Goal: Information Seeking & Learning: Check status

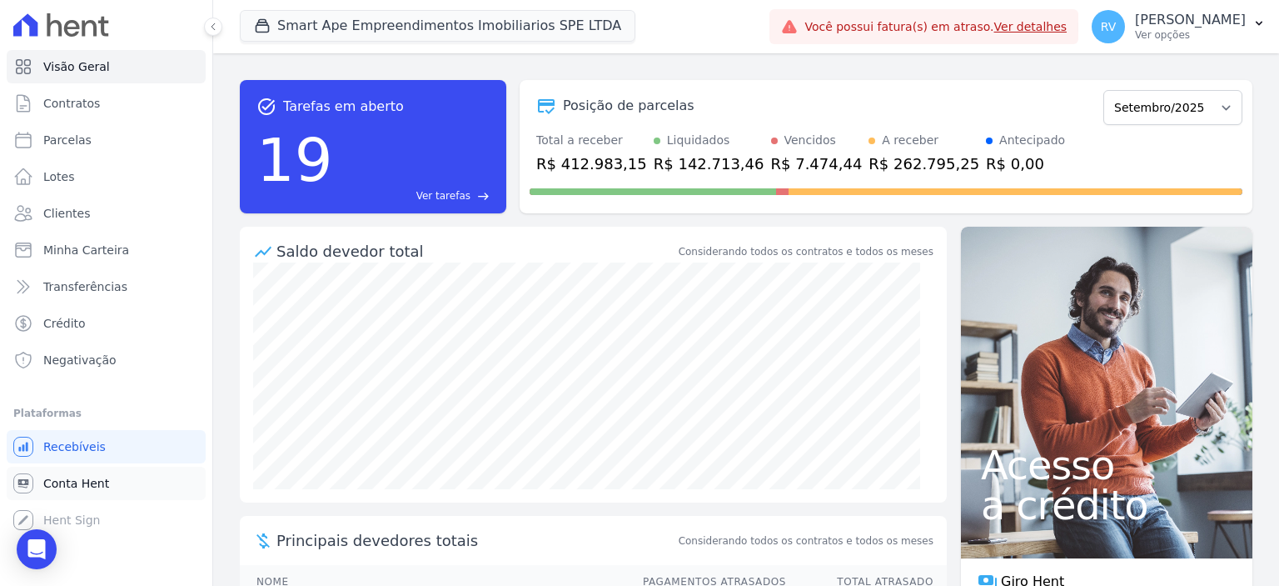
click at [109, 474] on link "Conta Hent" at bounding box center [106, 482] width 199 height 33
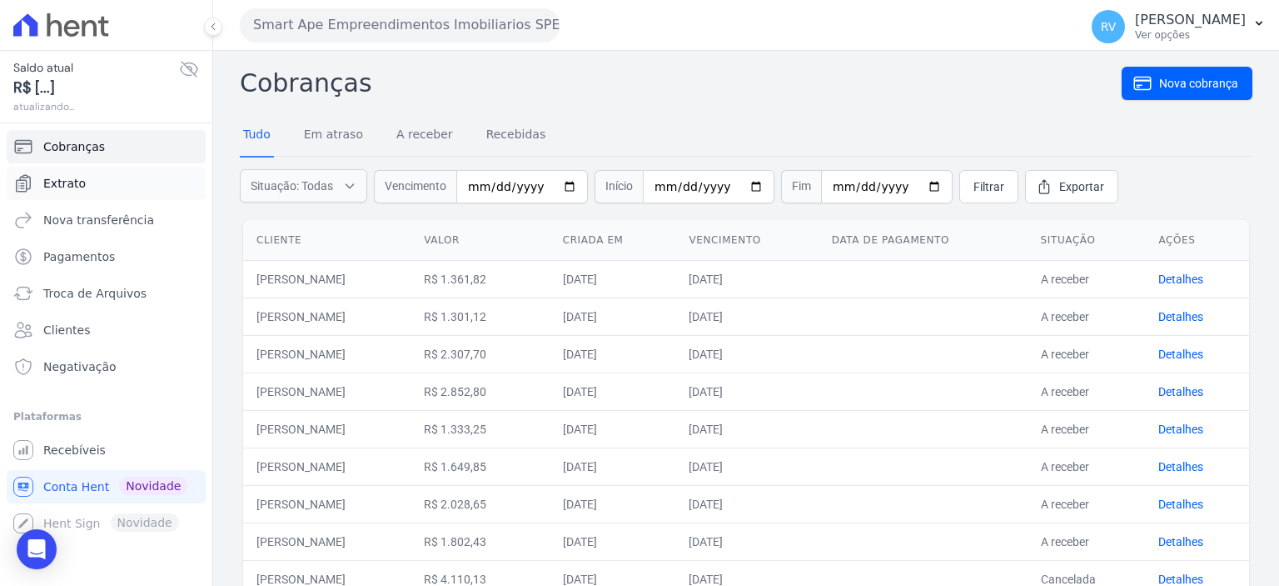
click at [124, 185] on link "Extrato" at bounding box center [106, 183] width 199 height 33
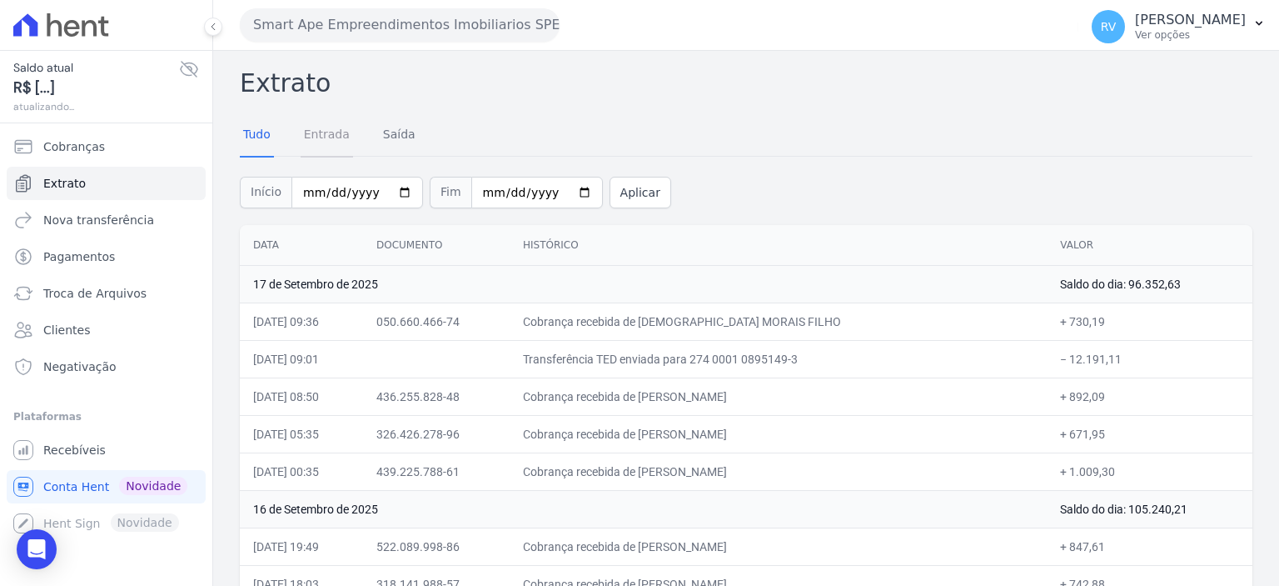
click at [324, 136] on link "Entrada" at bounding box center [327, 135] width 52 height 43
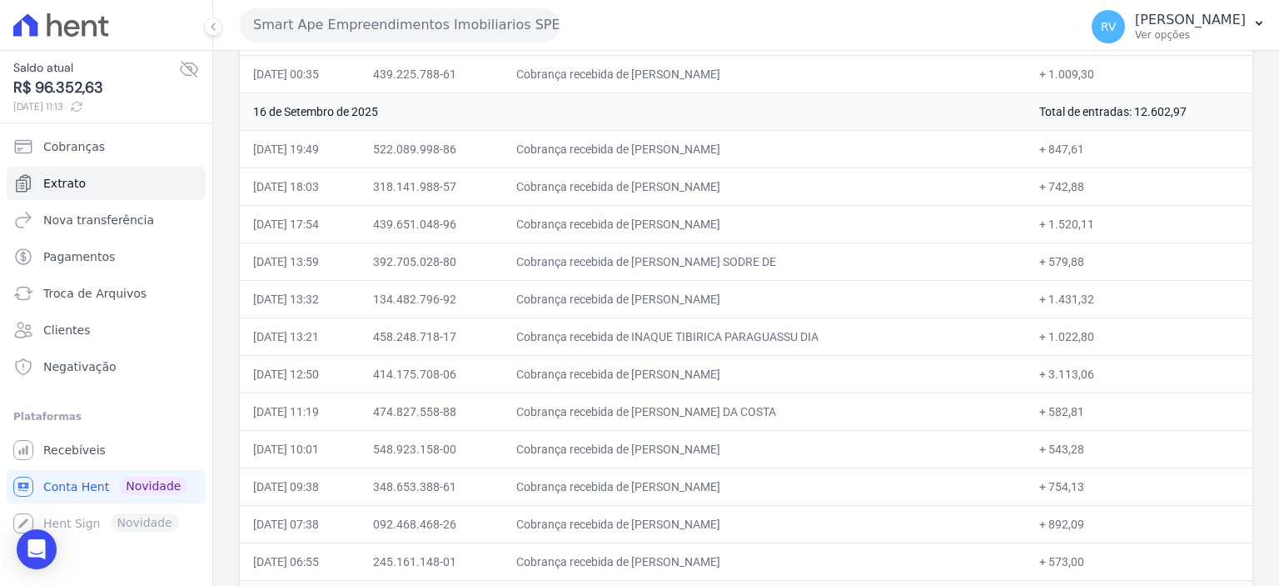
scroll to position [333, 0]
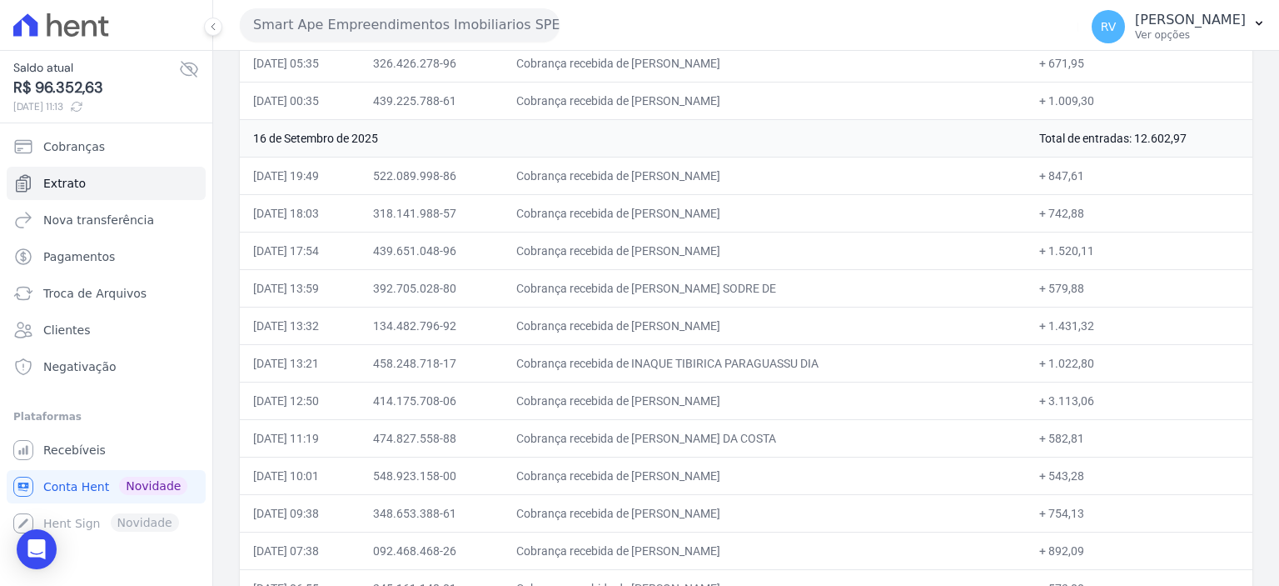
drag, startPoint x: 675, startPoint y: 171, endPoint x: 797, endPoint y: 177, distance: 122.6
click at [797, 177] on td "Cobrança recebida de [PERSON_NAME]" at bounding box center [765, 175] width 524 height 37
drag, startPoint x: 1035, startPoint y: 176, endPoint x: 1079, endPoint y: 170, distance: 44.5
click at [1081, 169] on td "+ 847,61" at bounding box center [1139, 175] width 227 height 37
drag, startPoint x: 676, startPoint y: 210, endPoint x: 797, endPoint y: 205, distance: 121.7
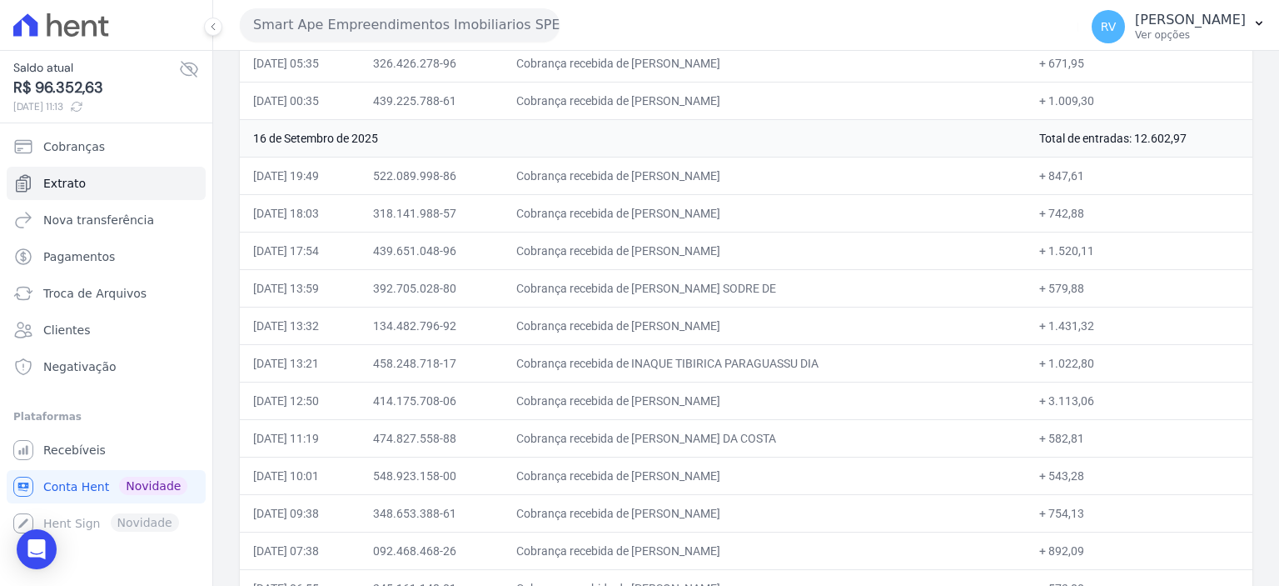
click at [797, 205] on td "Cobrança recebida de [PERSON_NAME]" at bounding box center [765, 212] width 524 height 37
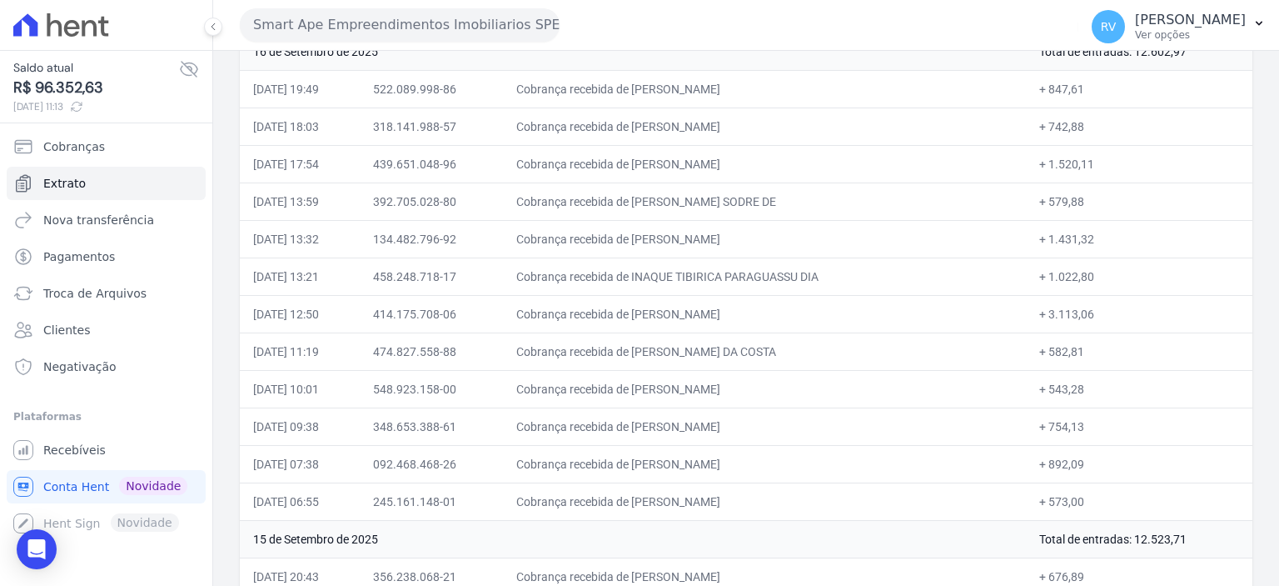
scroll to position [416, 0]
drag, startPoint x: 1033, startPoint y: 123, endPoint x: 1076, endPoint y: 125, distance: 43.3
click at [1076, 125] on td "+ 742,88" at bounding box center [1139, 129] width 227 height 37
drag, startPoint x: 678, startPoint y: 164, endPoint x: 699, endPoint y: 162, distance: 20.9
click at [699, 162] on td "Cobrança recebida de [PERSON_NAME]" at bounding box center [765, 166] width 524 height 37
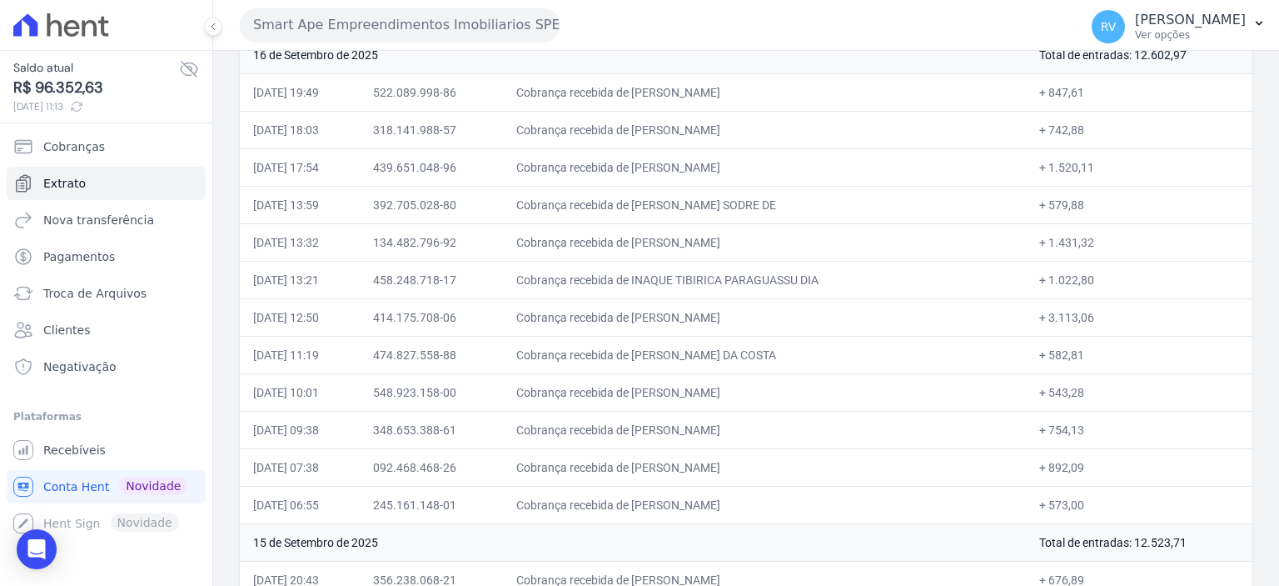
drag, startPoint x: 676, startPoint y: 164, endPoint x: 806, endPoint y: 154, distance: 130.3
click at [806, 154] on td "Cobrança recebida de [PERSON_NAME]" at bounding box center [765, 166] width 524 height 37
copy td "[PERSON_NAME] DOS S"
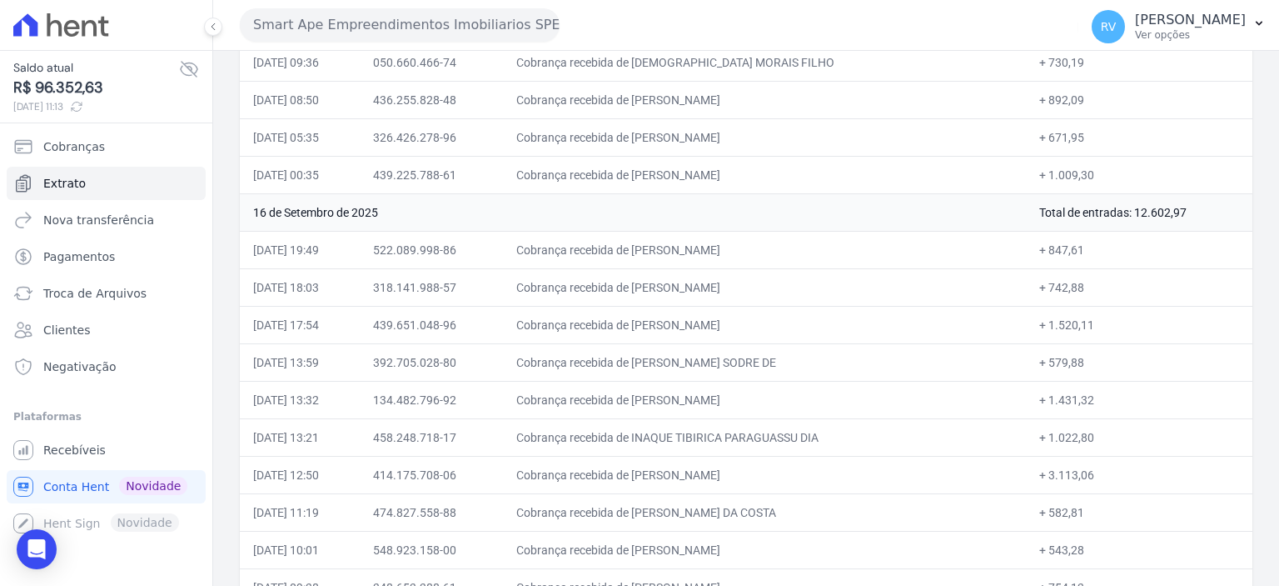
scroll to position [250, 0]
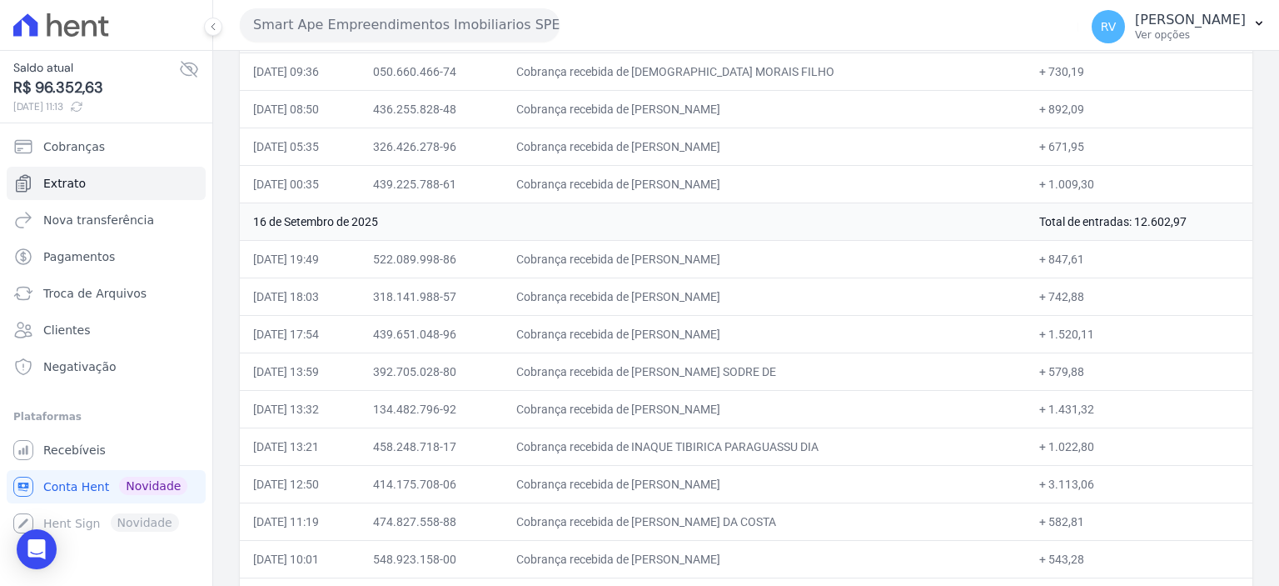
drag, startPoint x: 676, startPoint y: 363, endPoint x: 816, endPoint y: 363, distance: 140.8
click at [816, 363] on td "Cobrança recebida de [PERSON_NAME] SODRE DE" at bounding box center [765, 370] width 524 height 37
copy td "[PERSON_NAME] S"
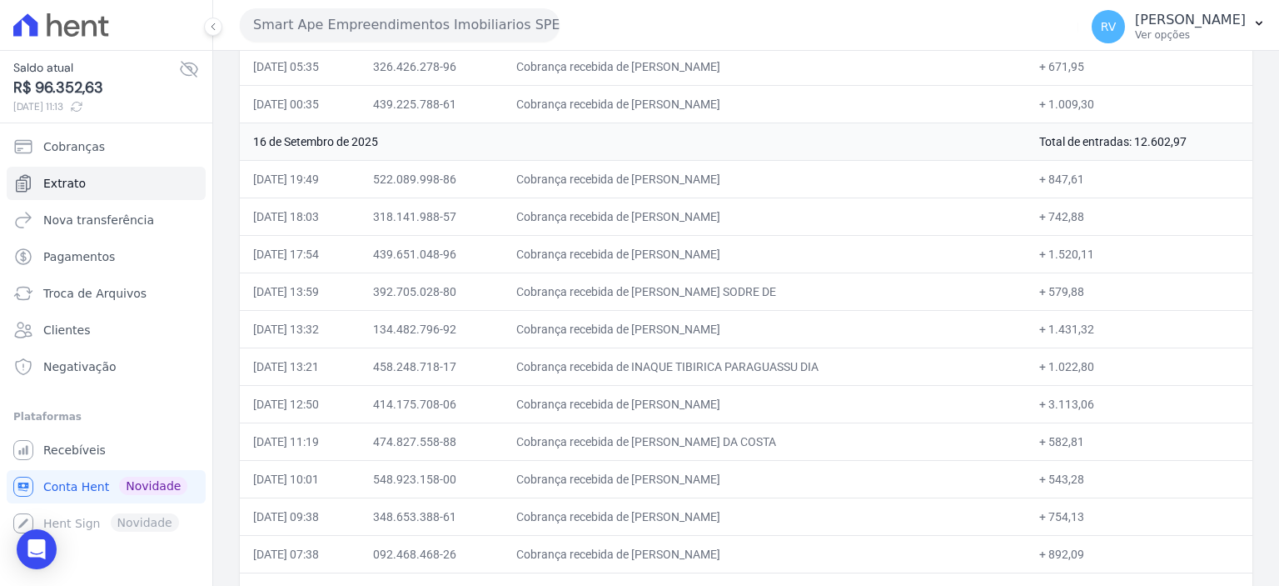
scroll to position [333, 0]
drag, startPoint x: 1036, startPoint y: 282, endPoint x: 1060, endPoint y: 282, distance: 23.3
click at [1060, 282] on td "+ 579,88" at bounding box center [1139, 287] width 227 height 37
drag, startPoint x: 1035, startPoint y: 283, endPoint x: 1073, endPoint y: 282, distance: 37.5
click at [1073, 282] on td "+ 579,88" at bounding box center [1139, 287] width 227 height 37
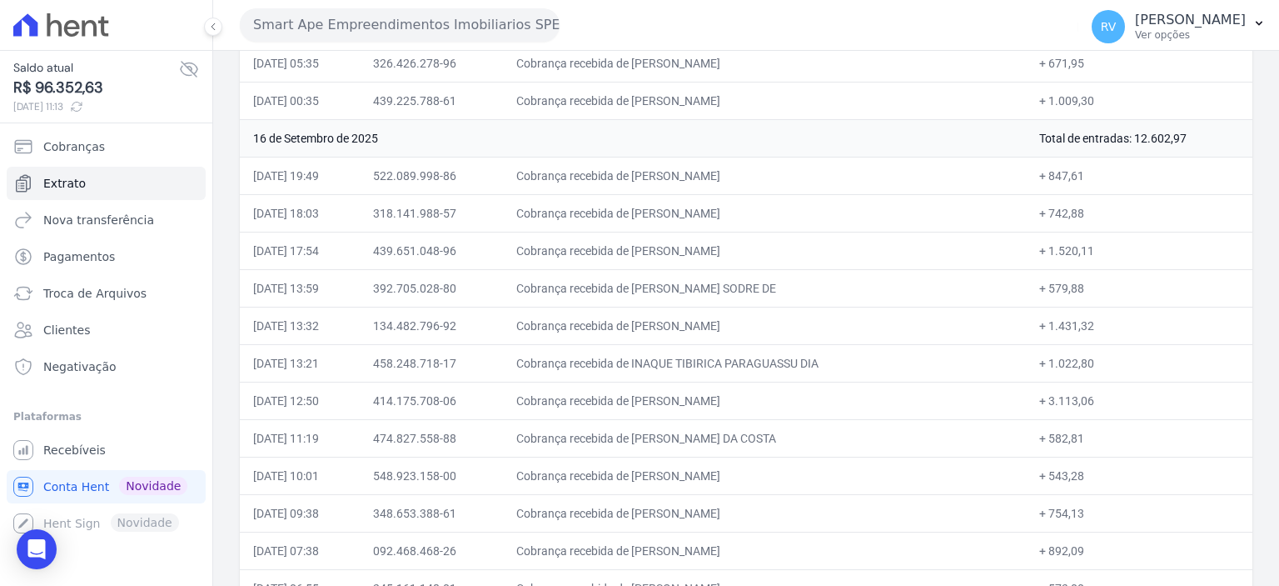
copy td "579,88"
drag, startPoint x: 676, startPoint y: 322, endPoint x: 809, endPoint y: 310, distance: 133.0
click at [809, 310] on td "Cobrança recebida de [PERSON_NAME]" at bounding box center [765, 325] width 524 height 37
copy td "[PERSON_NAME]"
drag, startPoint x: 673, startPoint y: 360, endPoint x: 740, endPoint y: 360, distance: 66.6
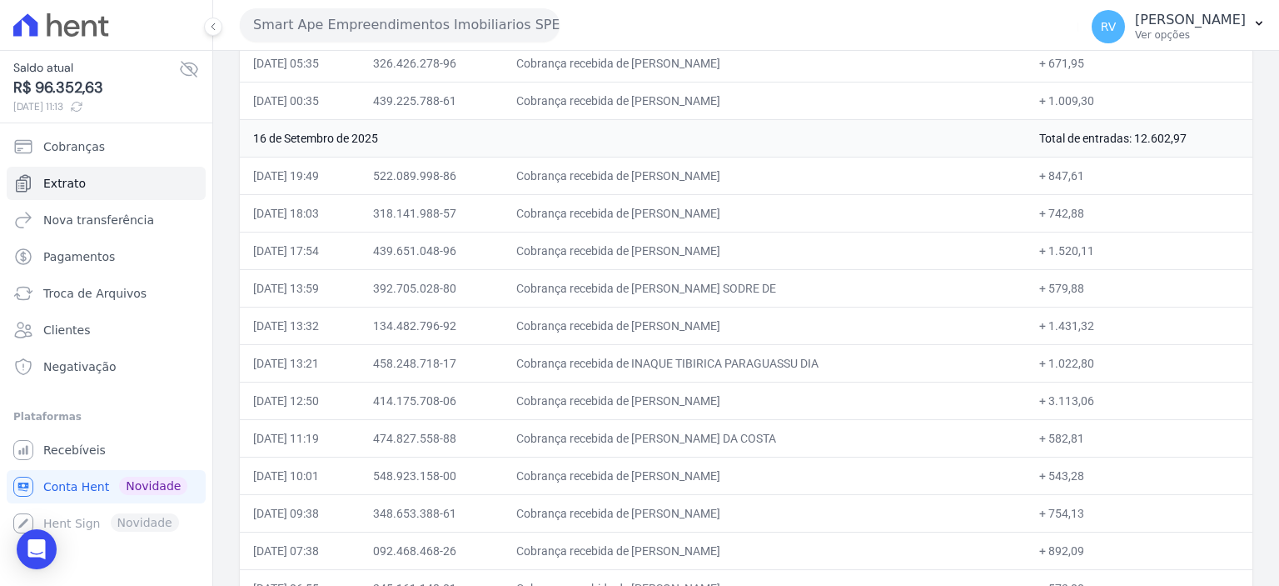
click at [740, 360] on td "Cobrança recebida de INAQUE TIBIRICA PARAGUASSU DIA" at bounding box center [765, 362] width 524 height 37
copy td "INAQUE TIBI"
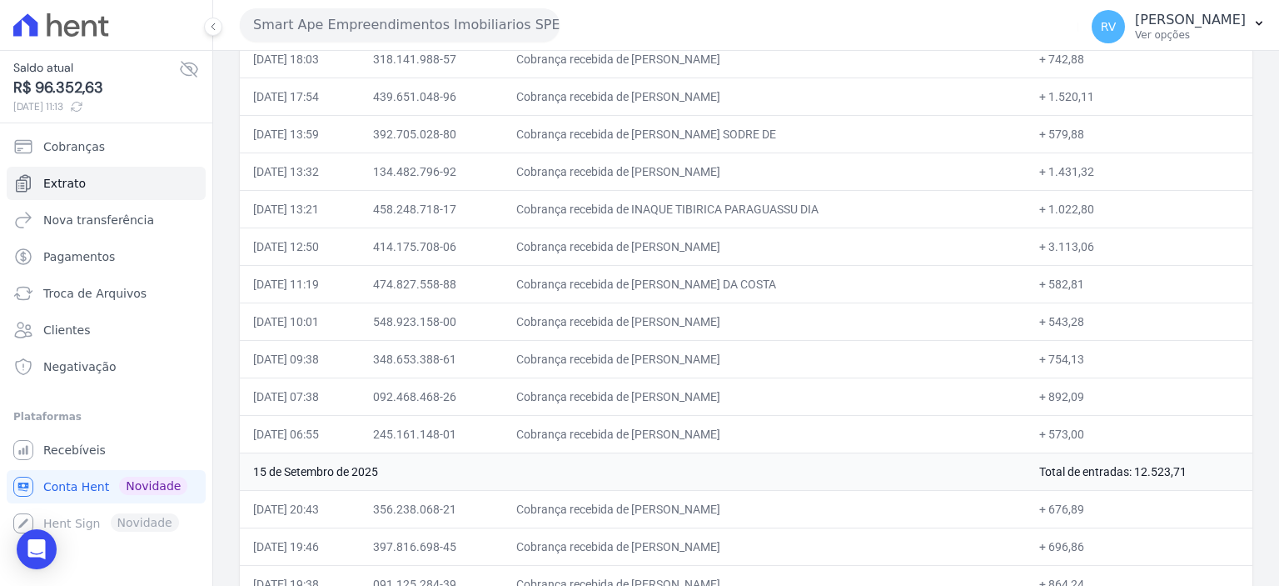
scroll to position [500, 0]
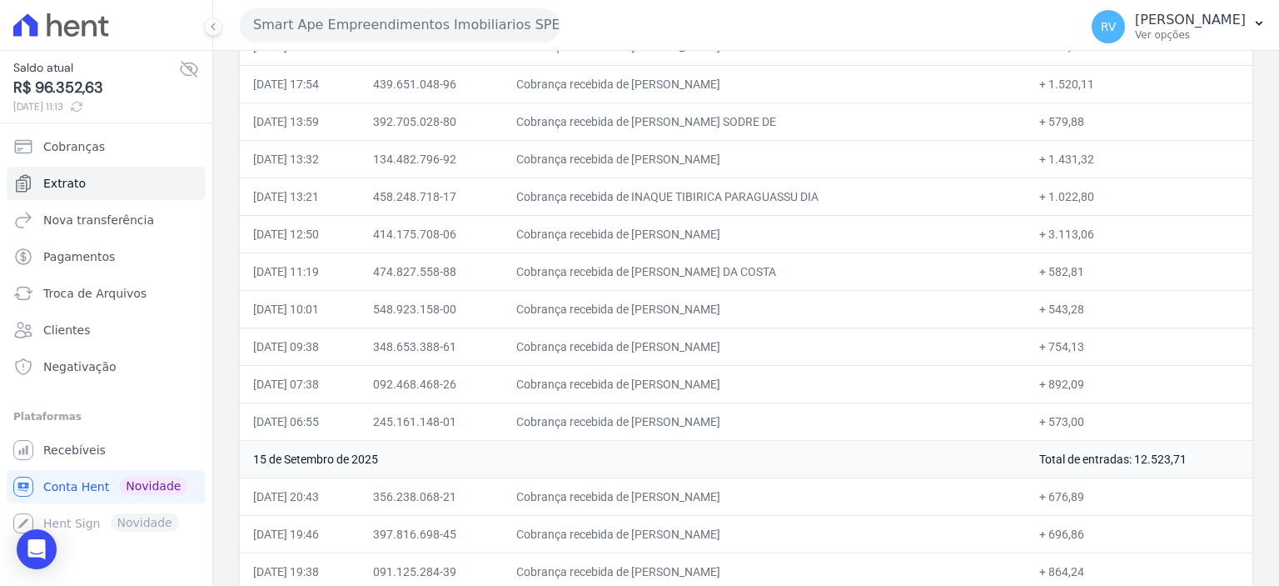
click at [1060, 192] on td "+ 1.022,80" at bounding box center [1139, 195] width 227 height 37
drag, startPoint x: 1034, startPoint y: 189, endPoint x: 1090, endPoint y: 191, distance: 56.7
click at [1090, 191] on td "+ 1.022,80" at bounding box center [1139, 195] width 227 height 37
copy td "1.022,80"
drag, startPoint x: 675, startPoint y: 227, endPoint x: 816, endPoint y: 246, distance: 142.9
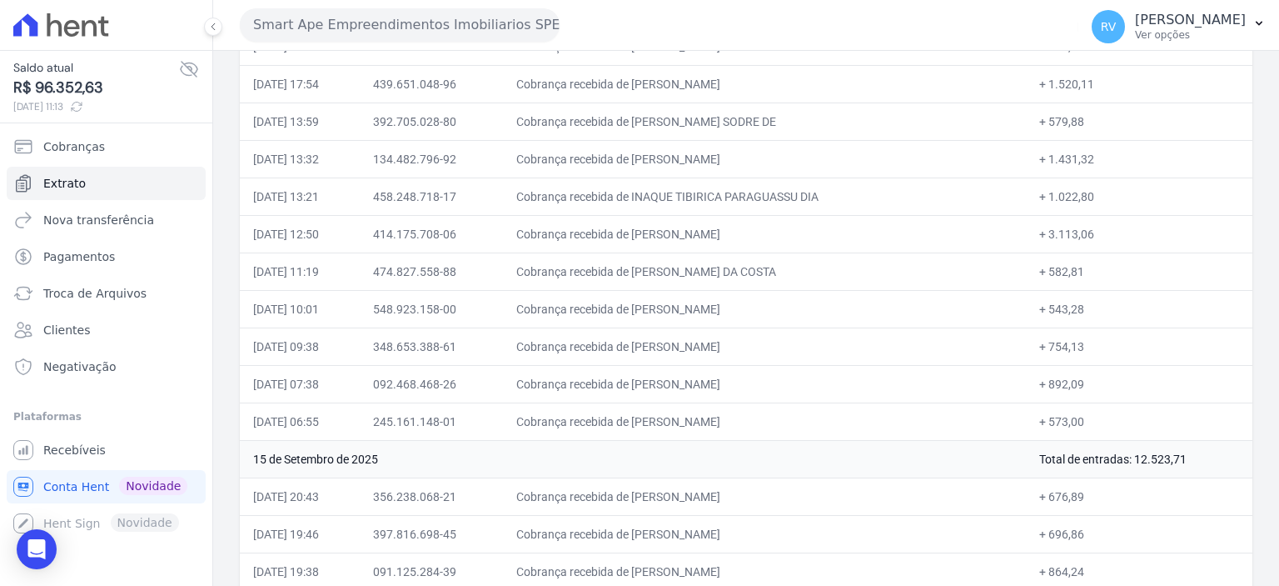
click at [816, 246] on td "Cobrança recebida de [PERSON_NAME]" at bounding box center [765, 233] width 524 height 37
copy td "[PERSON_NAME]"
drag, startPoint x: 671, startPoint y: 266, endPoint x: 703, endPoint y: 263, distance: 31.8
click at [703, 263] on td "Cobrança recebida de [PERSON_NAME] DA COSTA" at bounding box center [765, 270] width 524 height 37
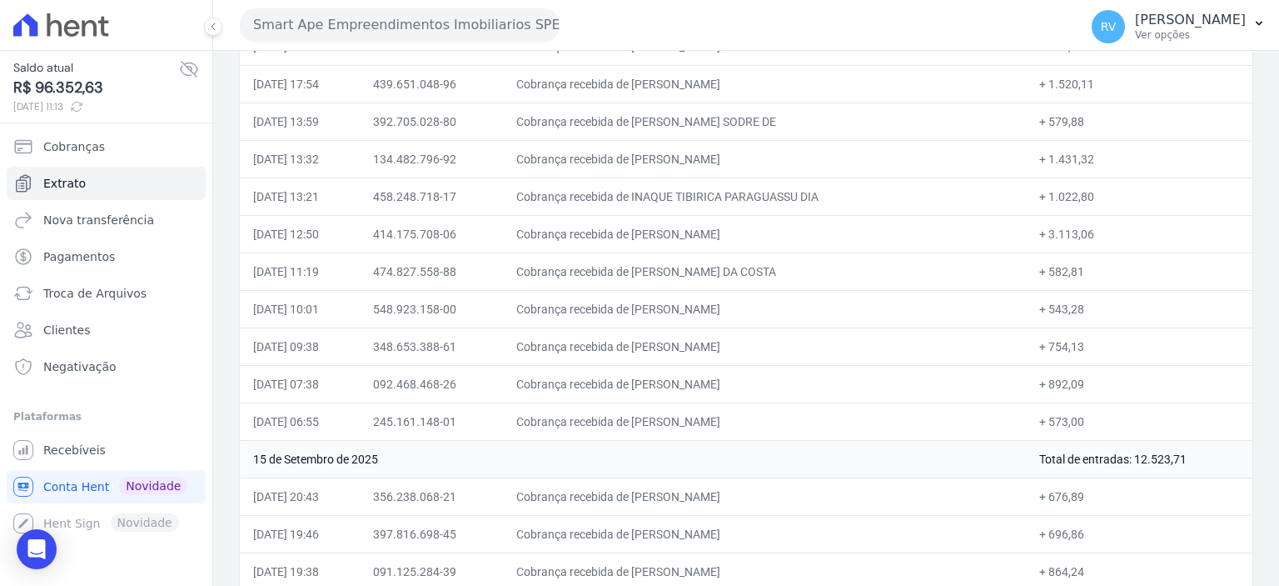
drag, startPoint x: 676, startPoint y: 266, endPoint x: 799, endPoint y: 266, distance: 122.4
click at [799, 266] on td "Cobrança recebida de [PERSON_NAME] DA COSTA" at bounding box center [765, 270] width 524 height 37
copy td "[PERSON_NAME] DA COSTA"
drag, startPoint x: 1040, startPoint y: 271, endPoint x: 1076, endPoint y: 266, distance: 37.0
click at [1076, 266] on td "+ 582,81" at bounding box center [1139, 270] width 227 height 37
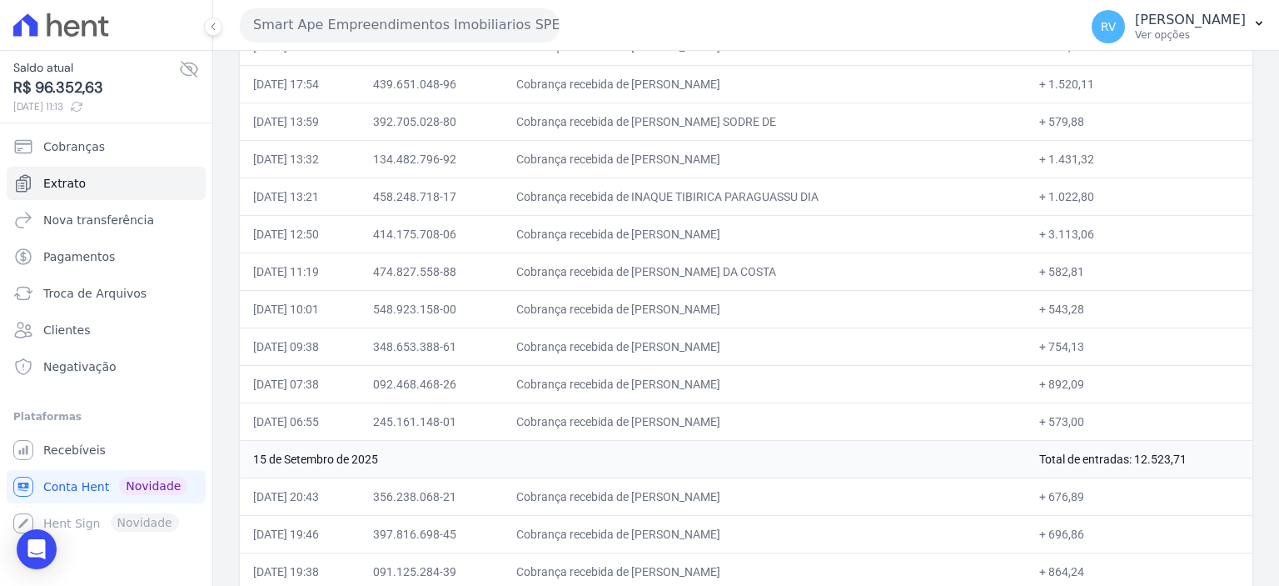
copy td "582,81"
drag, startPoint x: 676, startPoint y: 303, endPoint x: 810, endPoint y: 312, distance: 134.4
click at [810, 312] on td "Cobrança recebida de [PERSON_NAME]" at bounding box center [765, 308] width 524 height 37
copy td "[PERSON_NAME]"
drag, startPoint x: 1035, startPoint y: 306, endPoint x: 1072, endPoint y: 308, distance: 37.6
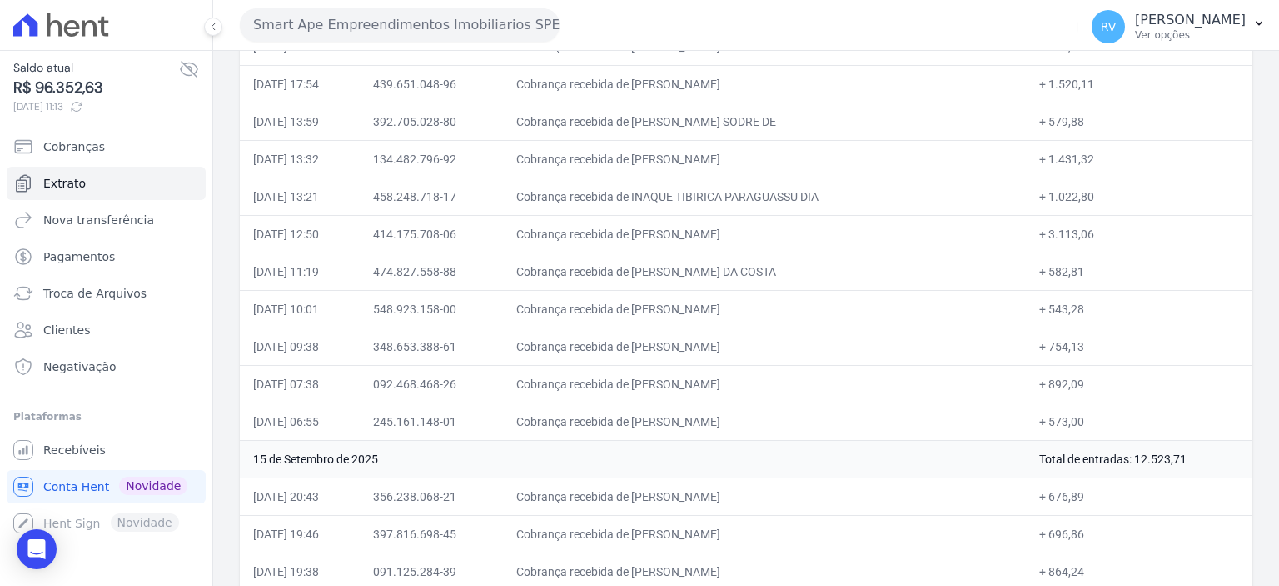
click at [1072, 308] on td "+ 543,28" at bounding box center [1139, 308] width 227 height 37
click at [679, 344] on td "Cobrança recebida de [PERSON_NAME]" at bounding box center [765, 345] width 524 height 37
drag, startPoint x: 674, startPoint y: 344, endPoint x: 766, endPoint y: 341, distance: 92.5
click at [766, 341] on td "Cobrança recebida de [PERSON_NAME]" at bounding box center [765, 345] width 524 height 37
drag, startPoint x: 1034, startPoint y: 339, endPoint x: 1070, endPoint y: 342, distance: 35.9
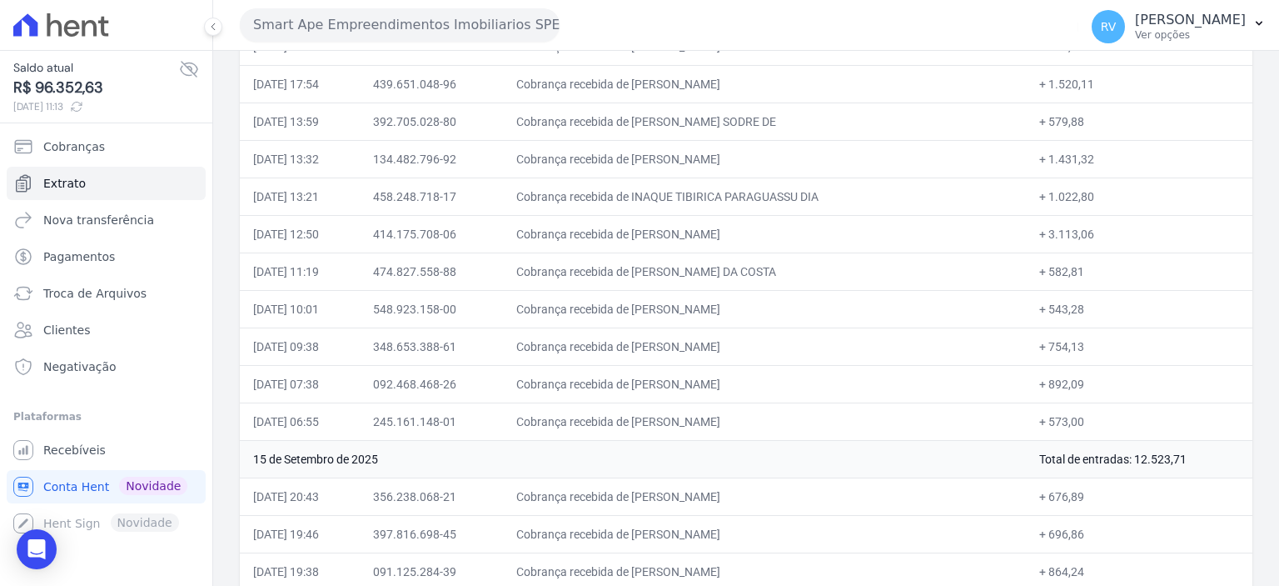
click at [1070, 342] on td "+ 754,13" at bounding box center [1139, 345] width 227 height 37
click at [680, 377] on td "Cobrança recebida de [PERSON_NAME]" at bounding box center [765, 383] width 524 height 37
drag, startPoint x: 675, startPoint y: 377, endPoint x: 779, endPoint y: 376, distance: 104.1
click at [779, 376] on td "Cobrança recebida de [PERSON_NAME]" at bounding box center [765, 383] width 524 height 37
drag, startPoint x: 1034, startPoint y: 380, endPoint x: 1069, endPoint y: 380, distance: 35.0
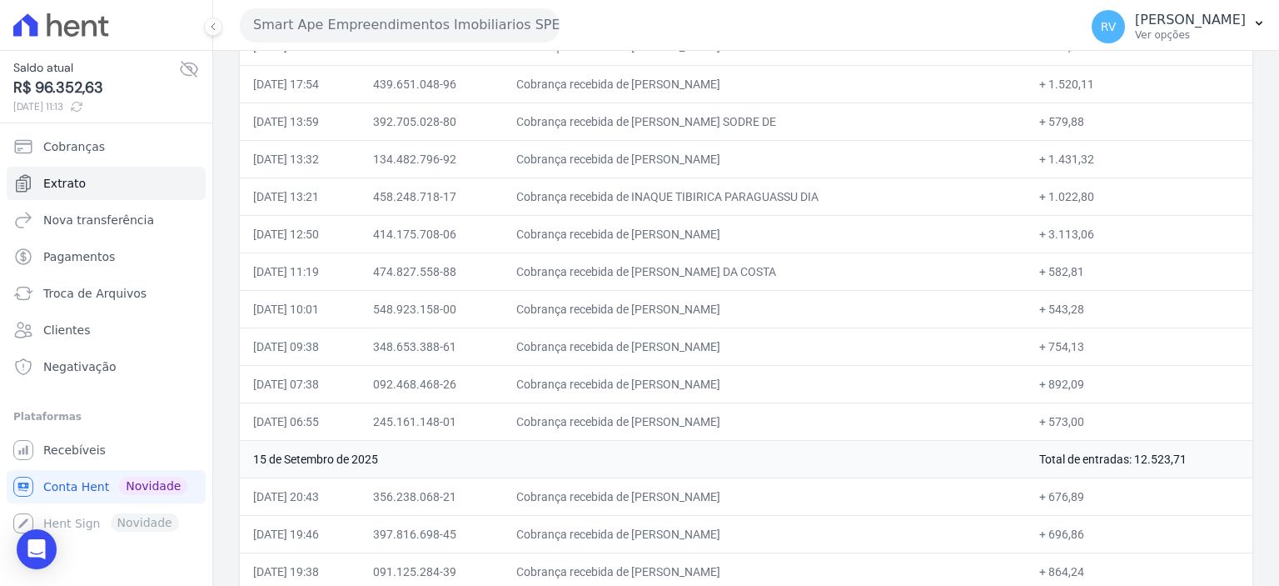
click at [1069, 380] on td "+ 892,09" at bounding box center [1139, 383] width 227 height 37
drag, startPoint x: 675, startPoint y: 415, endPoint x: 781, endPoint y: 416, distance: 106.6
click at [781, 416] on td "Cobrança recebida de [PERSON_NAME]" at bounding box center [765, 420] width 524 height 37
drag, startPoint x: 1034, startPoint y: 415, endPoint x: 1075, endPoint y: 415, distance: 40.8
click at [1075, 415] on td "+ 573,00" at bounding box center [1139, 420] width 227 height 37
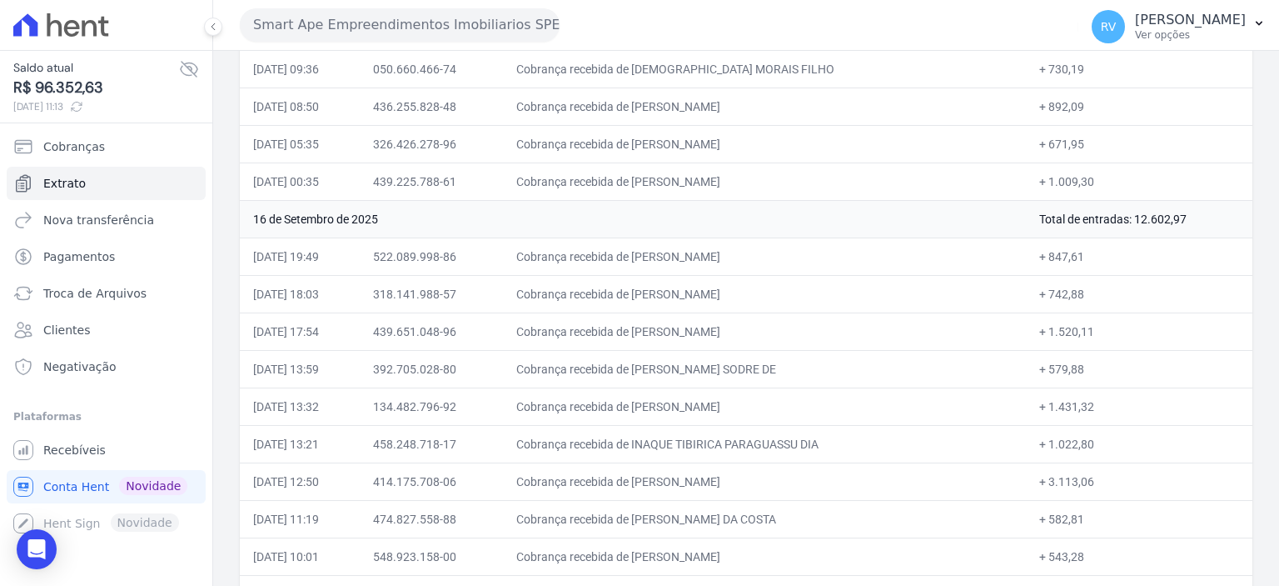
scroll to position [250, 0]
drag, startPoint x: 1123, startPoint y: 220, endPoint x: 1178, endPoint y: 220, distance: 55.0
click at [1178, 220] on td "Total de entradas: 12.602,97" at bounding box center [1139, 220] width 227 height 37
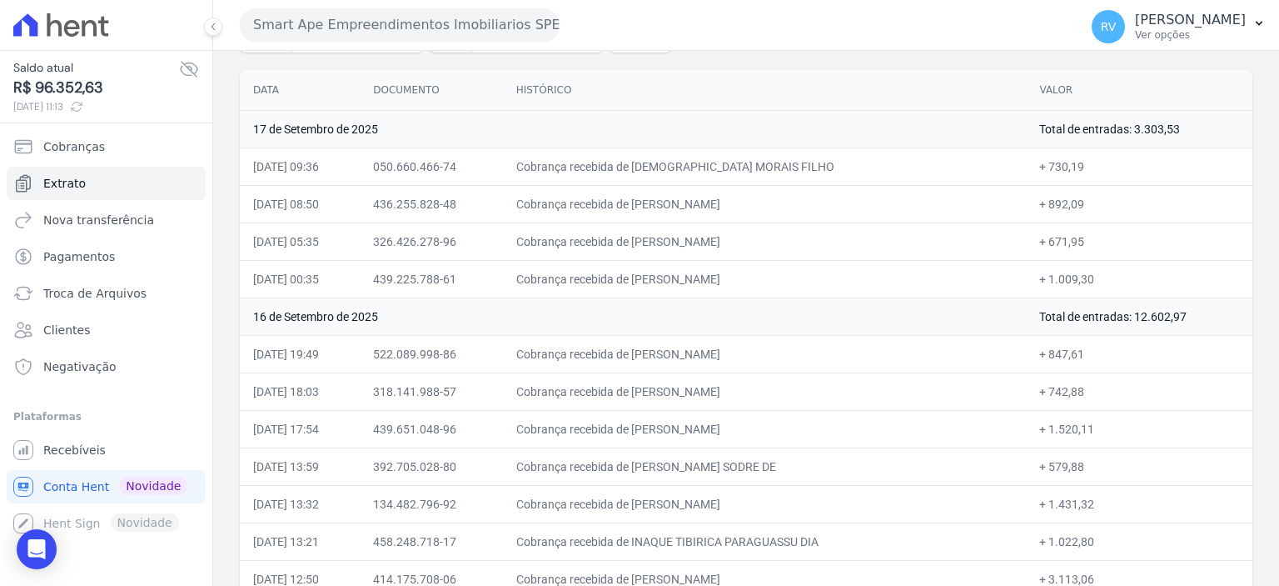
scroll to position [83, 0]
